Goal: Information Seeking & Learning: Learn about a topic

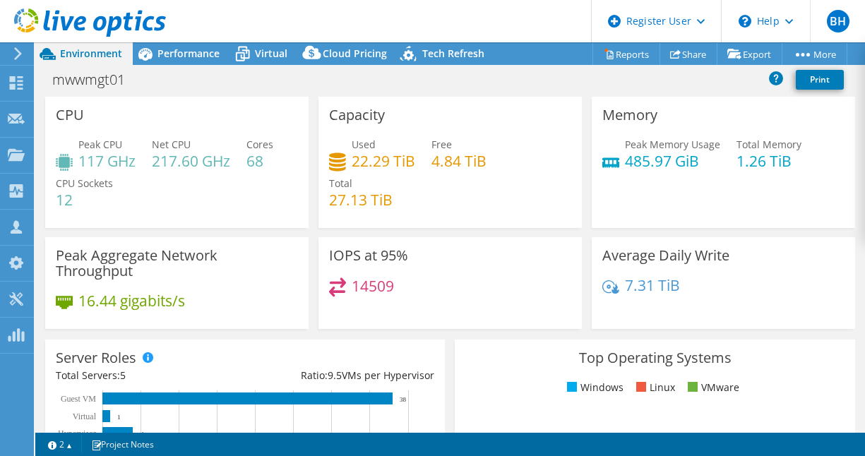
select select "EULondon"
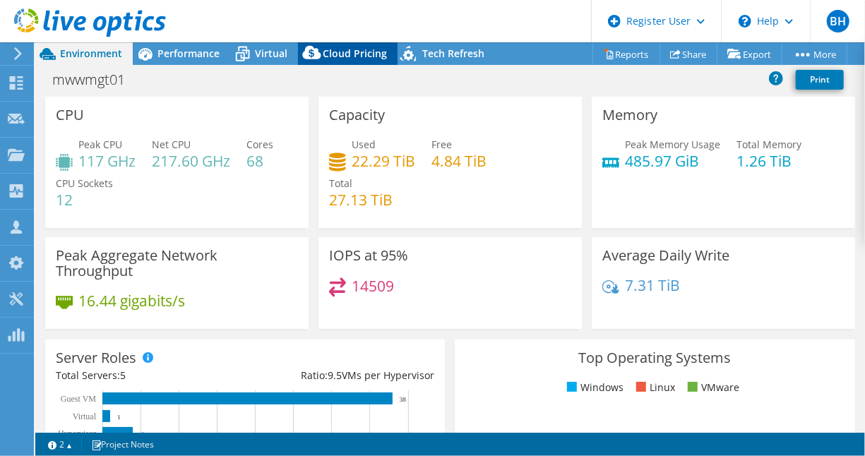
click at [375, 55] on span "Cloud Pricing" at bounding box center [355, 53] width 64 height 13
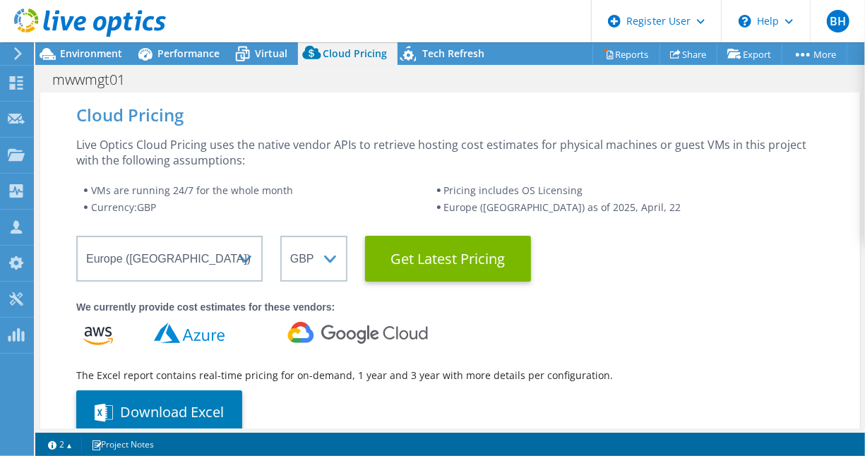
click at [670, 198] on li "Pricing includes OS Licensing" at bounding box center [630, 190] width 388 height 17
click at [90, 58] on span "Environment" at bounding box center [91, 53] width 62 height 13
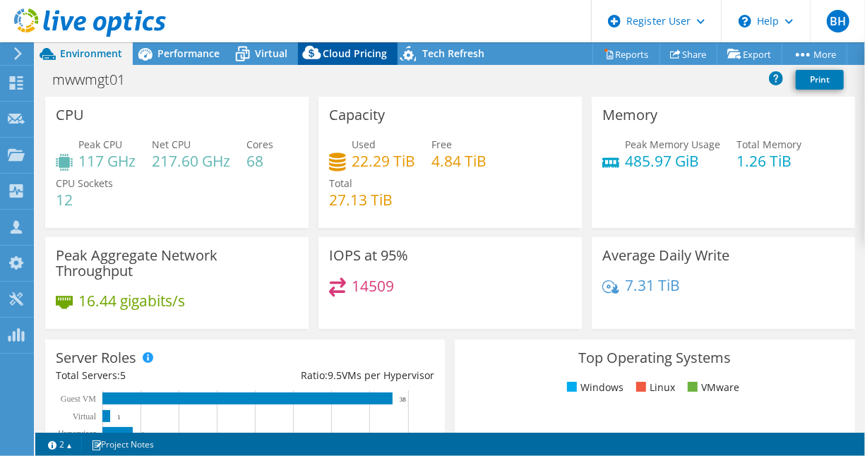
click at [345, 58] on span "Cloud Pricing" at bounding box center [355, 53] width 64 height 13
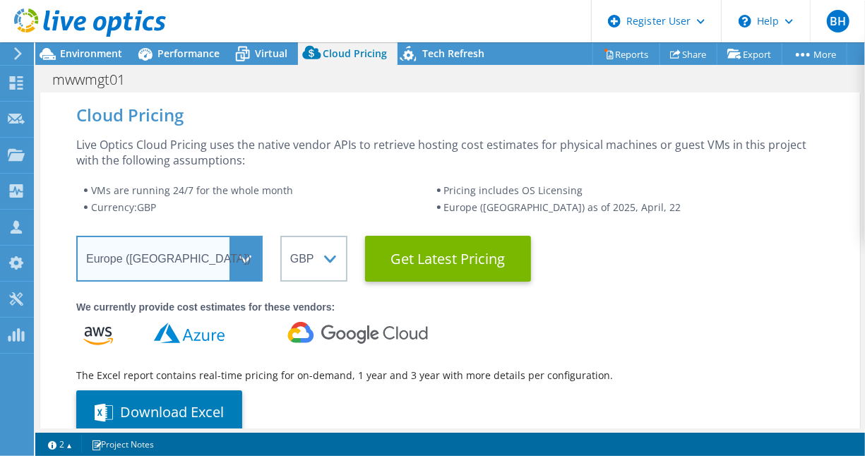
click at [211, 264] on select "Select a Region [GEOGRAPHIC_DATA] ([GEOGRAPHIC_DATA]) [GEOGRAPHIC_DATA] ([GEOGR…" at bounding box center [169, 259] width 186 height 46
click at [76, 236] on select "Select a Region [GEOGRAPHIC_DATA] ([GEOGRAPHIC_DATA]) [GEOGRAPHIC_DATA] ([GEOGR…" at bounding box center [169, 259] width 186 height 46
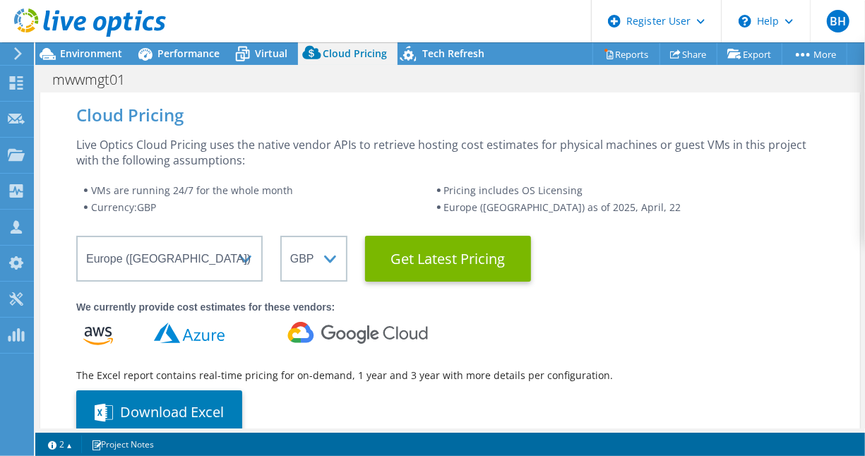
click at [367, 155] on div "Live Optics Cloud Pricing uses the native vendor APIs to retrieve hosting cost …" at bounding box center [450, 152] width 748 height 31
click at [338, 184] on li "VMs are running 24/7 for the whole month" at bounding box center [259, 190] width 353 height 17
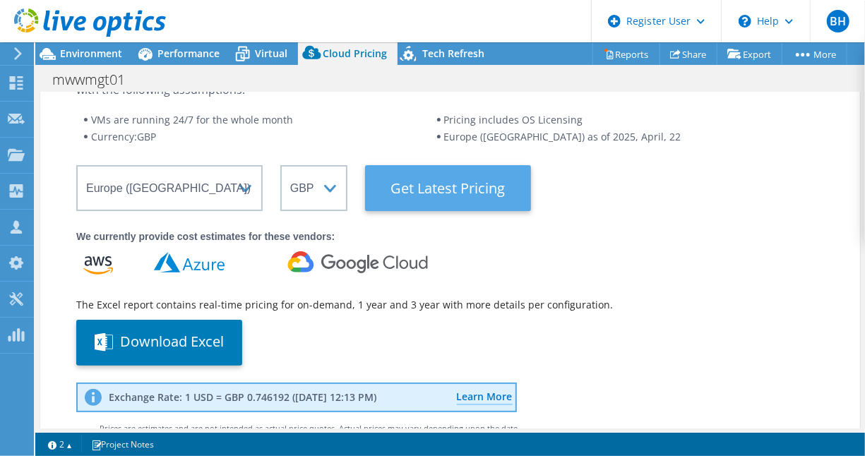
click at [446, 196] on Latest "Get Latest Pricing" at bounding box center [448, 188] width 166 height 46
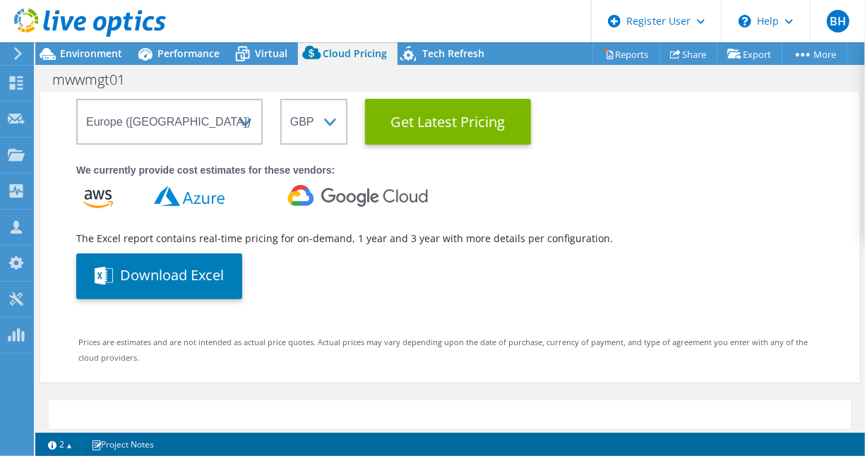
scroll to position [212, 0]
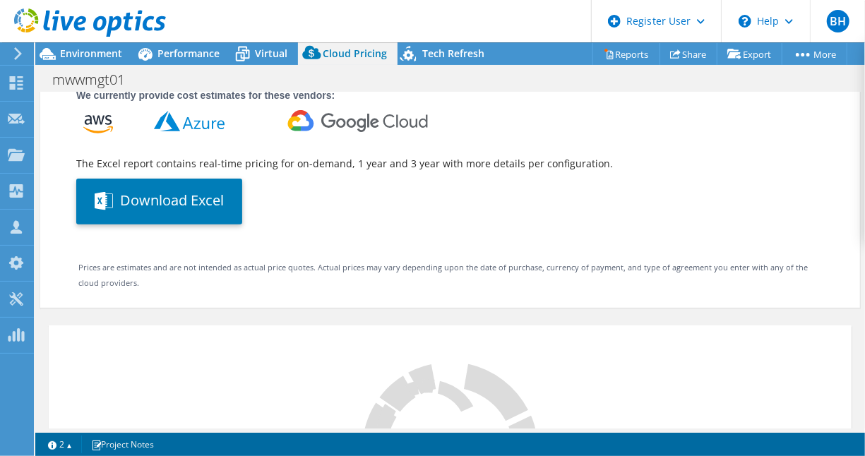
select select "GBP"
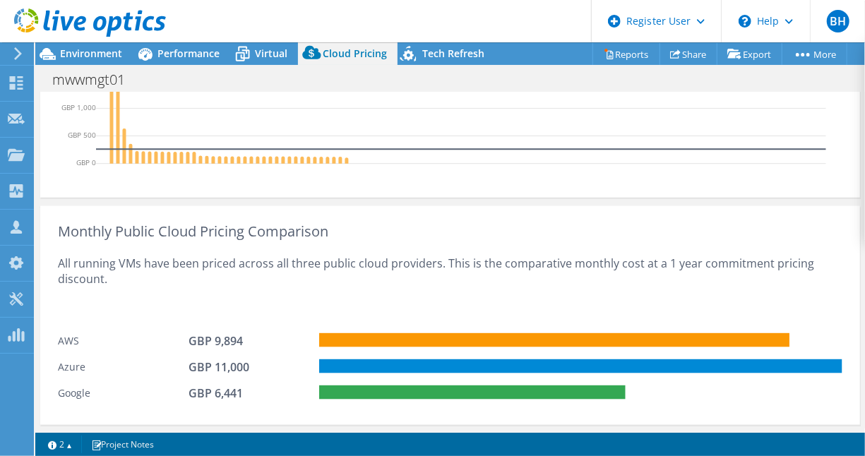
scroll to position [847, 0]
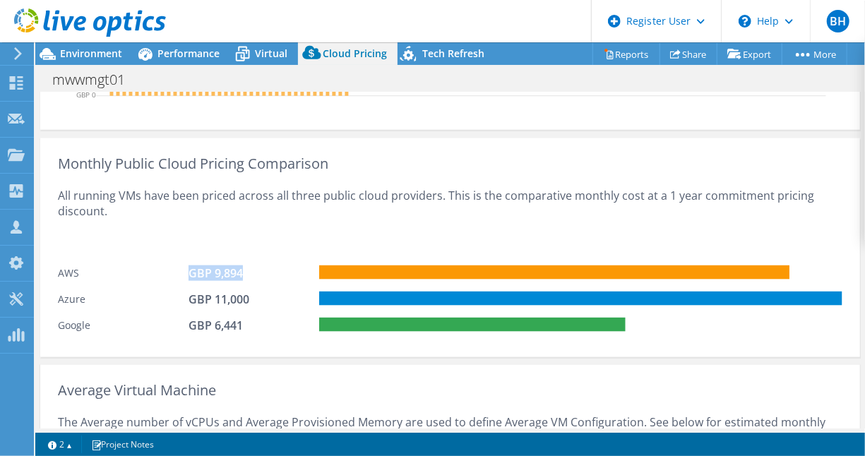
drag, startPoint x: 186, startPoint y: 271, endPoint x: 245, endPoint y: 274, distance: 58.7
click at [244, 274] on div "AWS GBP 9,894" at bounding box center [450, 271] width 785 height 26
drag, startPoint x: 245, startPoint y: 274, endPoint x: 223, endPoint y: 274, distance: 21.9
click at [223, 274] on div "GBP 9,894" at bounding box center [224, 274] width 71 height 16
click at [608, 192] on div "All running VMs have been priced across all three public cloud providers. This …" at bounding box center [450, 215] width 785 height 87
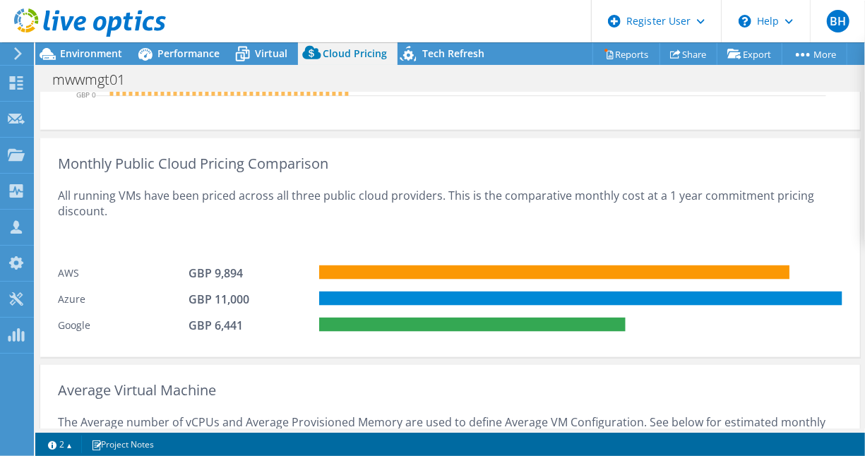
click at [234, 196] on div "All running VMs have been priced across all three public cloud providers. This …" at bounding box center [450, 215] width 785 height 87
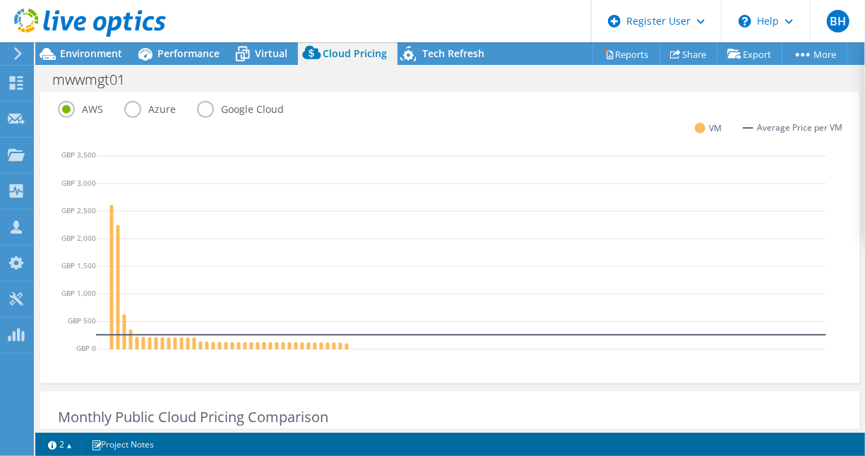
scroll to position [565, 0]
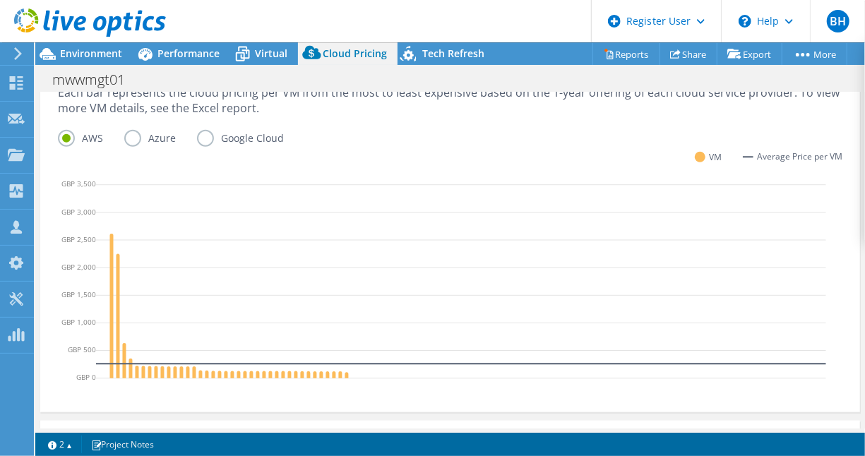
click at [132, 139] on label "Azure" at bounding box center [160, 138] width 73 height 17
click at [0, 0] on input "Azure" at bounding box center [0, 0] width 0 height 0
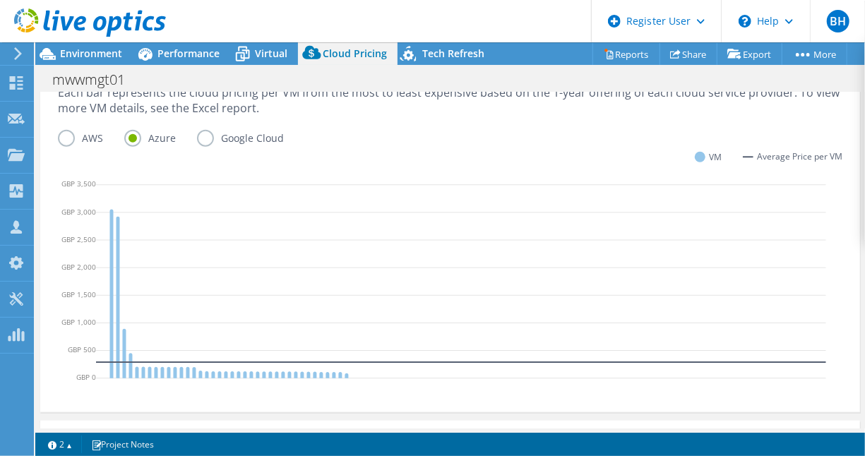
click at [198, 137] on label "Google Cloud" at bounding box center [251, 138] width 108 height 17
click at [0, 0] on input "Google Cloud" at bounding box center [0, 0] width 0 height 0
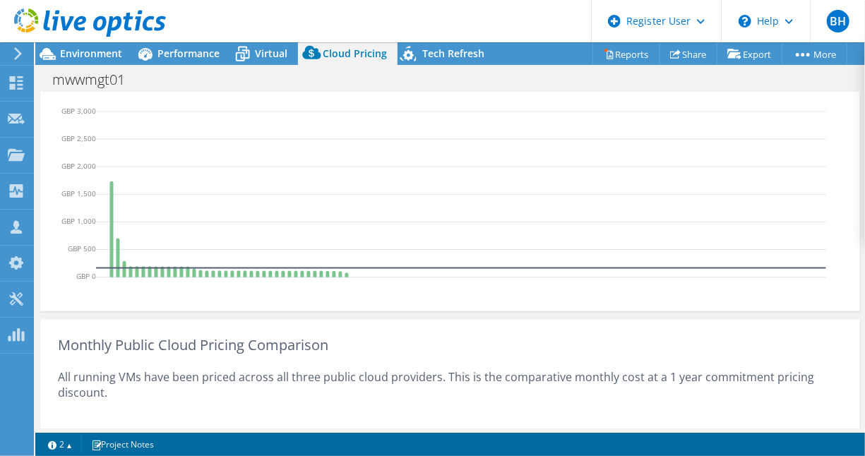
scroll to position [706, 0]
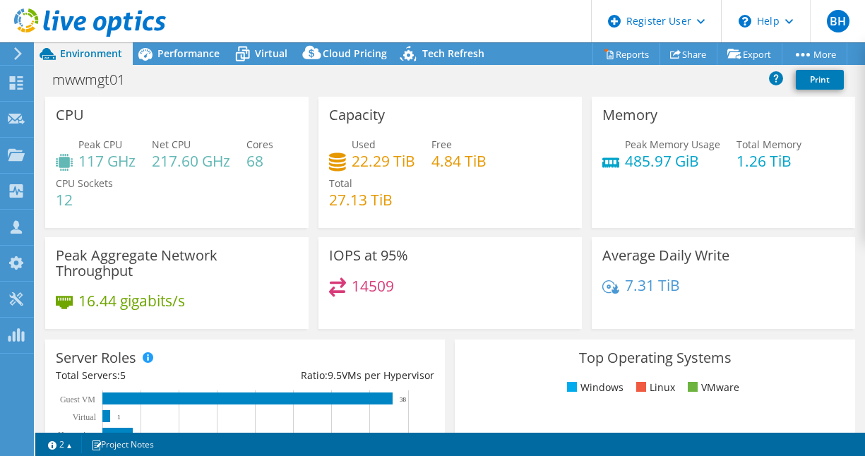
select select "EULondon"
select select "GBP"
